Goal: Transaction & Acquisition: Purchase product/service

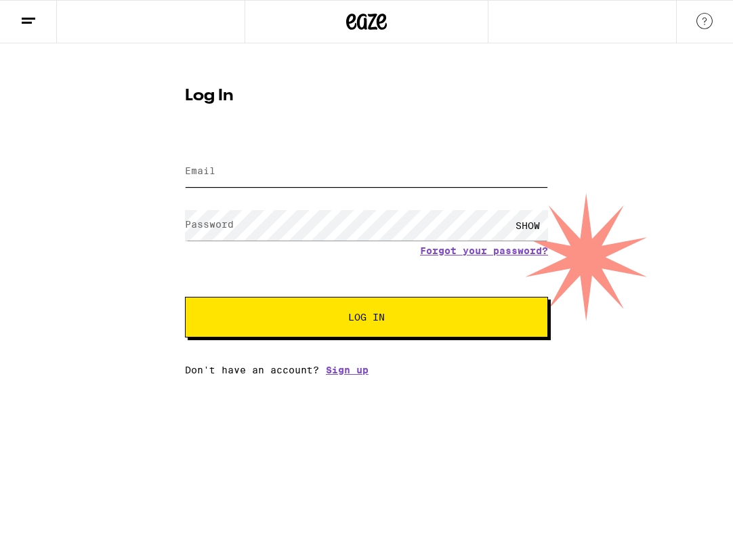
type input "[PERSON_NAME][EMAIL_ADDRESS][PERSON_NAME][DOMAIN_NAME]"
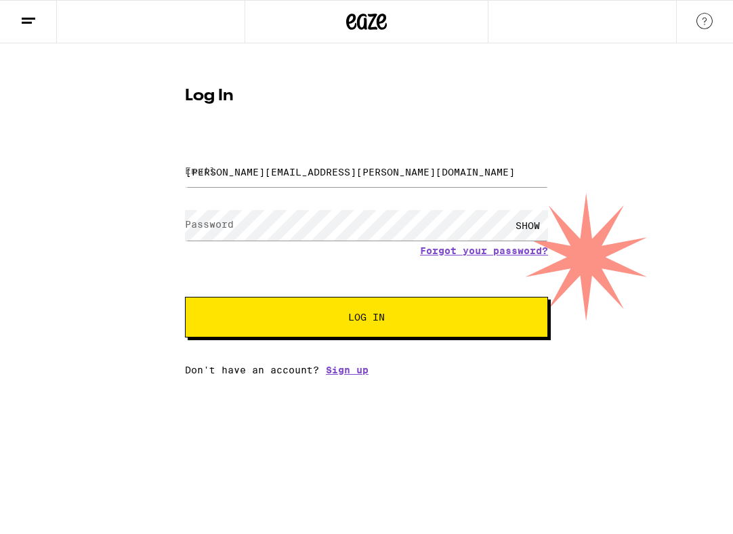
click at [278, 316] on span "Log In" at bounding box center [366, 316] width 253 height 9
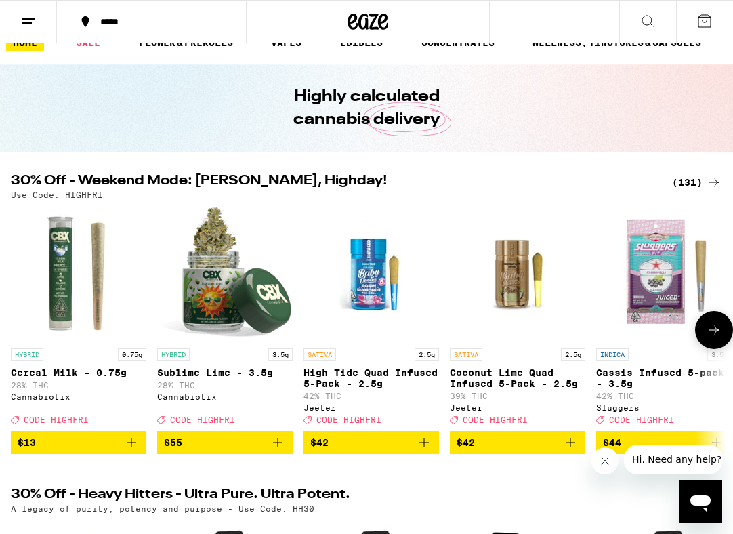
click at [427, 434] on icon "Add to bag" at bounding box center [424, 442] width 16 height 16
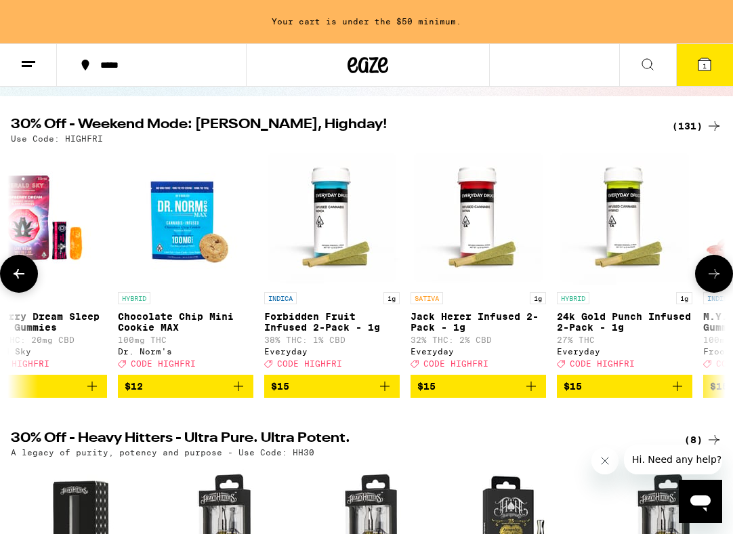
scroll to position [0, 5390]
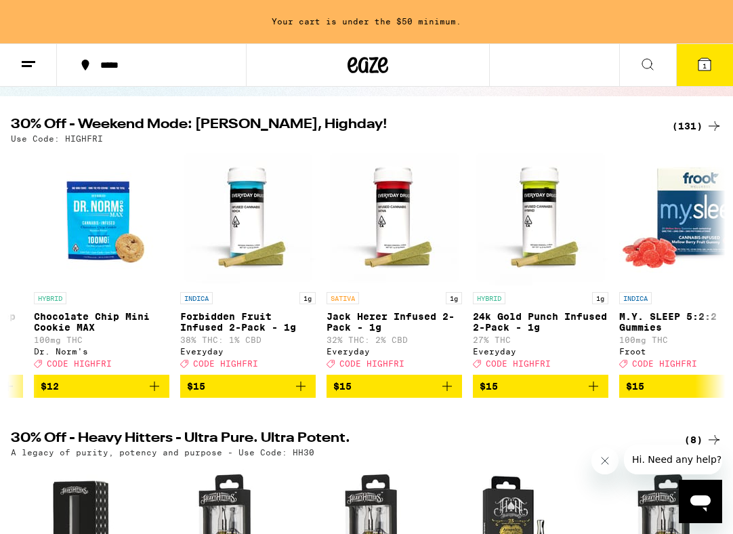
click at [685, 118] on div "(131)" at bounding box center [697, 126] width 50 height 16
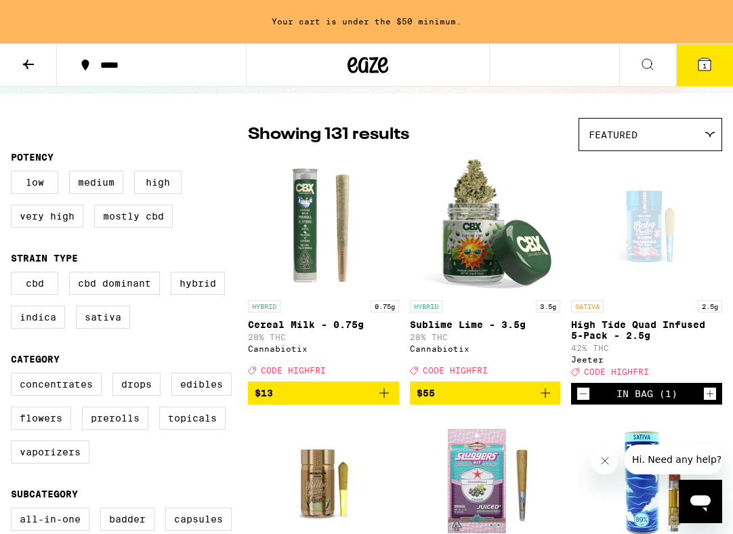
scroll to position [100, 0]
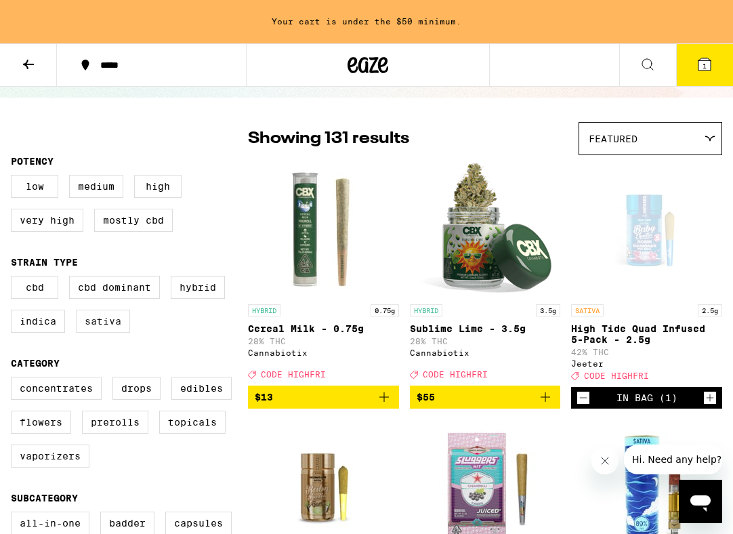
click at [121, 310] on label "Sativa" at bounding box center [103, 321] width 54 height 23
click at [14, 278] on input "Sativa" at bounding box center [14, 278] width 1 height 1
checkbox input "true"
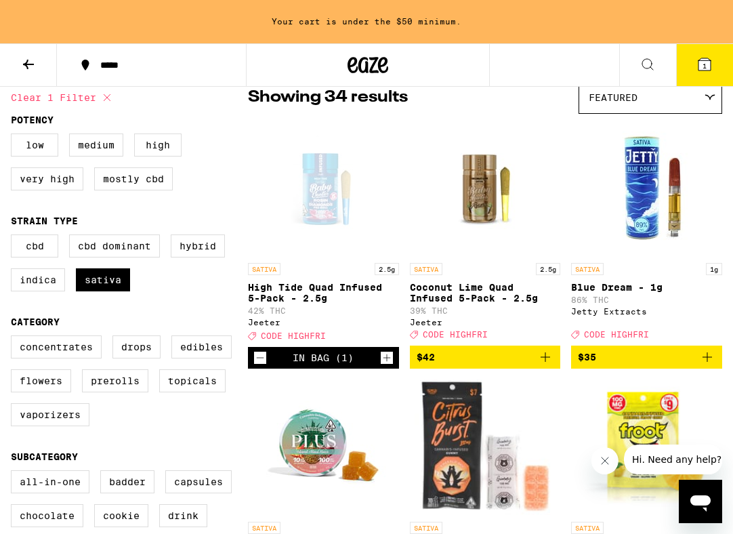
scroll to position [142, 0]
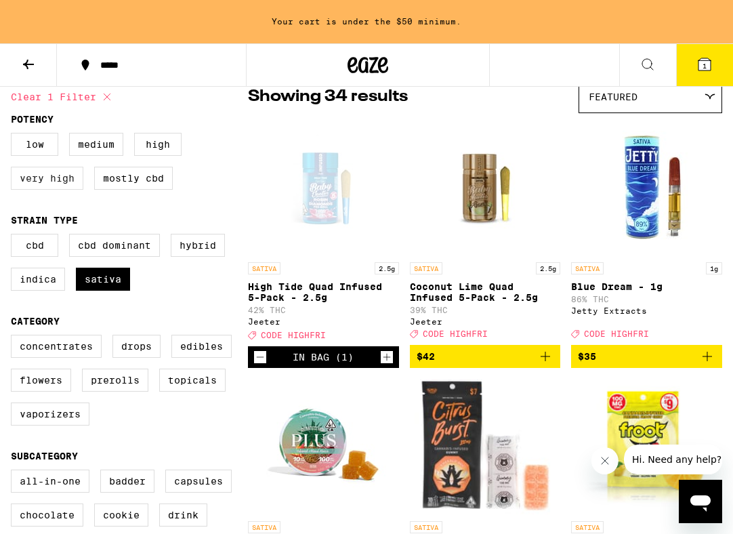
click at [70, 167] on label "Very High" at bounding box center [47, 178] width 72 height 23
click at [14, 135] on input "Very High" at bounding box center [14, 135] width 1 height 1
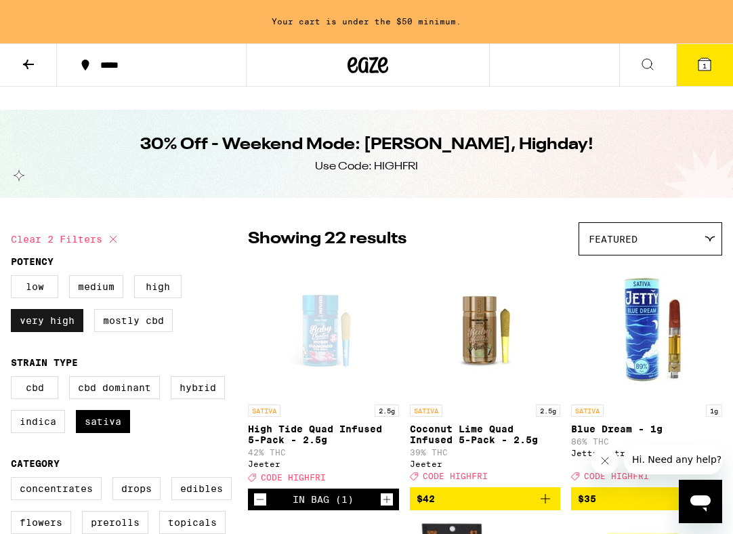
click at [60, 309] on label "Very High" at bounding box center [47, 320] width 72 height 23
click at [14, 278] on input "Very High" at bounding box center [14, 277] width 1 height 1
checkbox input "false"
click at [33, 62] on icon at bounding box center [28, 64] width 16 height 16
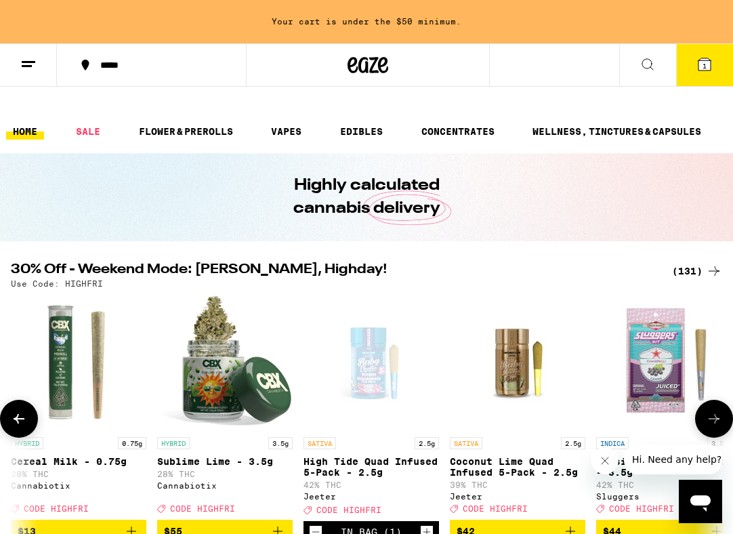
scroll to position [60, 0]
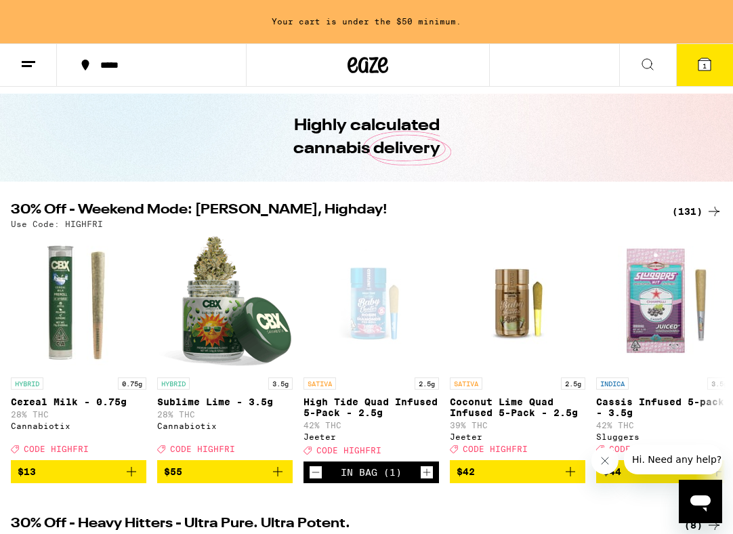
click at [693, 203] on div "(131)" at bounding box center [697, 211] width 50 height 16
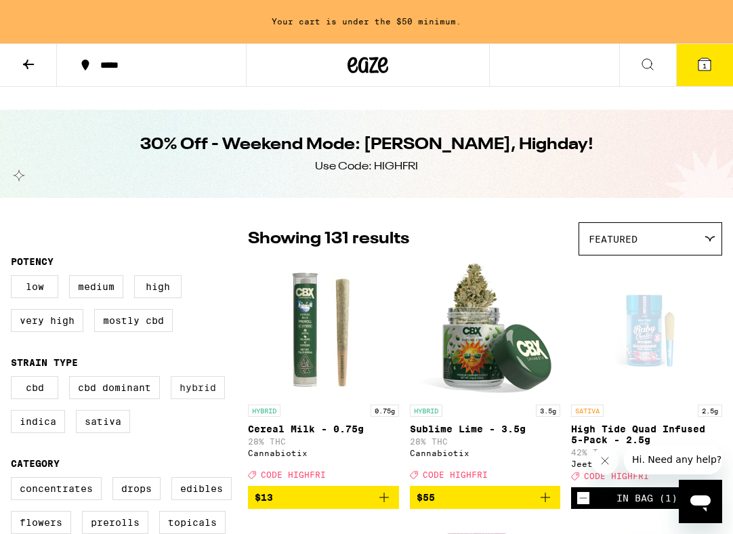
click at [194, 376] on label "Hybrid" at bounding box center [198, 387] width 54 height 23
click at [14, 378] on input "Hybrid" at bounding box center [14, 378] width 1 height 1
checkbox input "true"
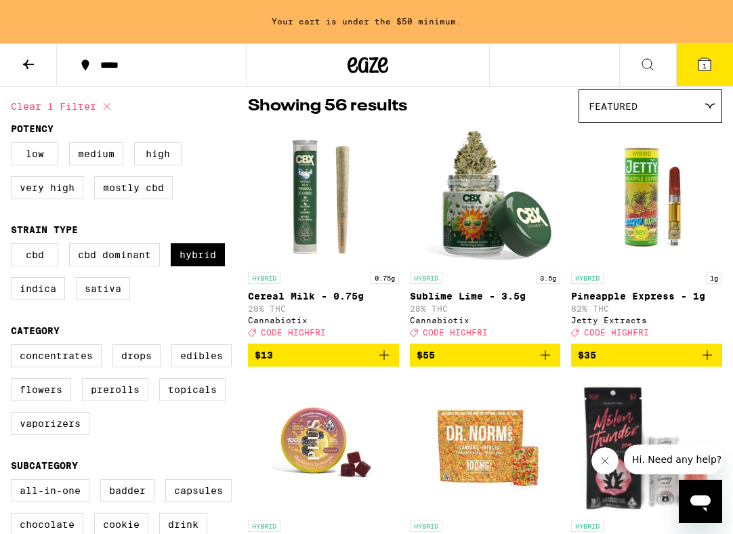
scroll to position [148, 0]
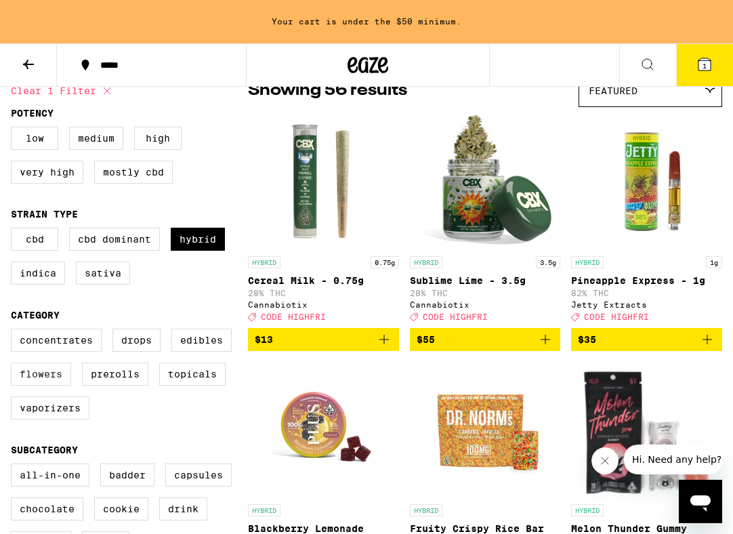
click at [54, 364] on label "Flowers" at bounding box center [41, 373] width 60 height 23
click at [14, 331] on input "Flowers" at bounding box center [14, 331] width 1 height 1
checkbox input "true"
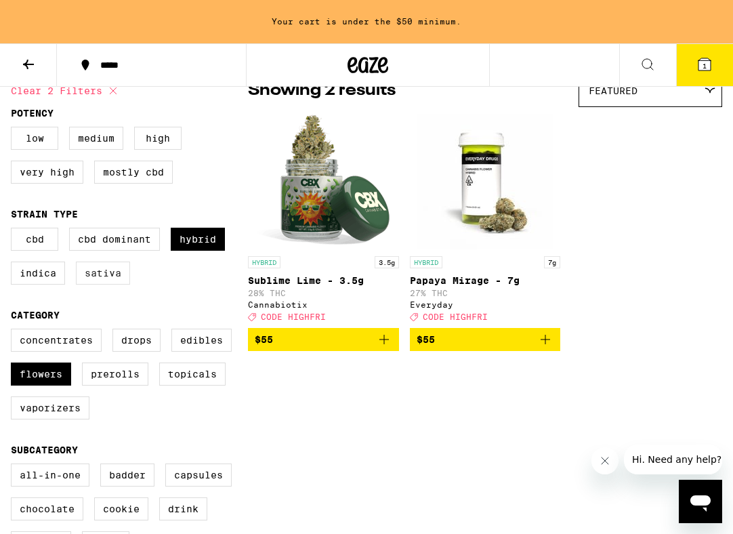
click at [120, 266] on label "Sativa" at bounding box center [103, 272] width 54 height 23
click at [14, 230] on input "Sativa" at bounding box center [14, 230] width 1 height 1
checkbox input "true"
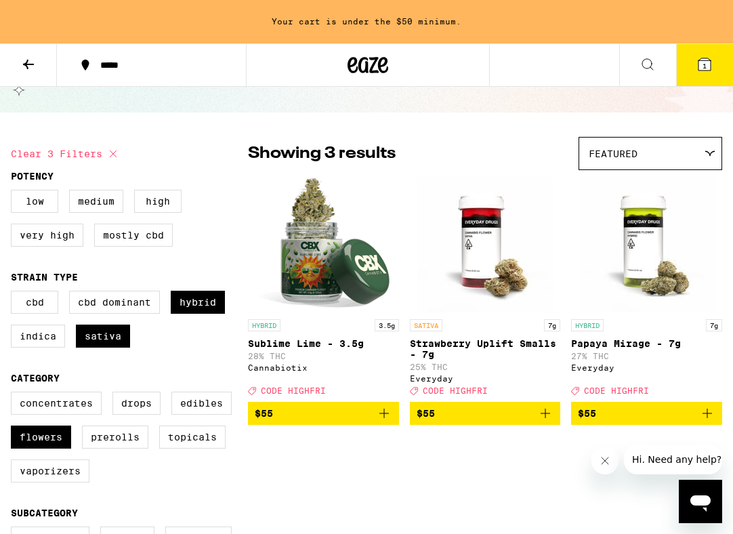
scroll to position [83, 0]
